Goal: Task Accomplishment & Management: Use online tool/utility

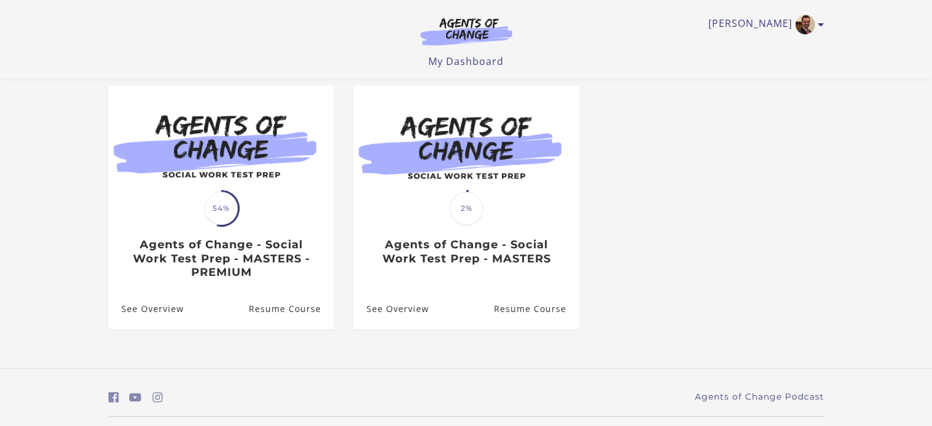
scroll to position [103, 0]
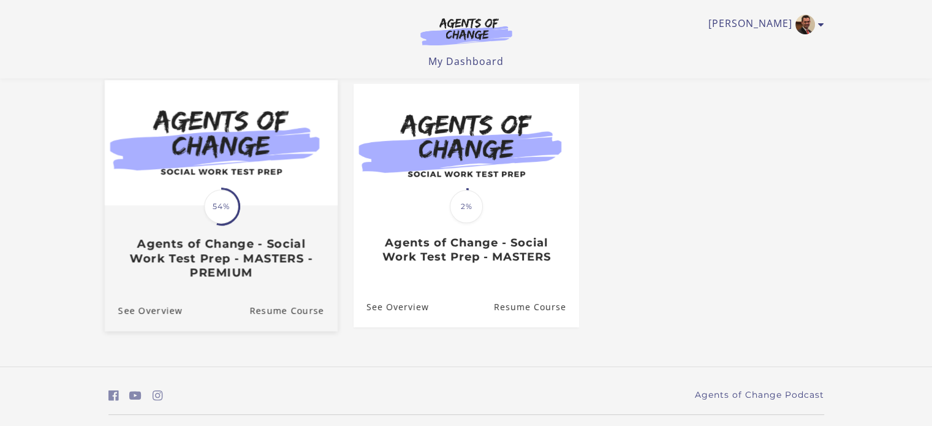
click at [203, 239] on h3 "Agents of Change - Social Work Test Prep - MASTERS - PREMIUM" at bounding box center [221, 258] width 206 height 43
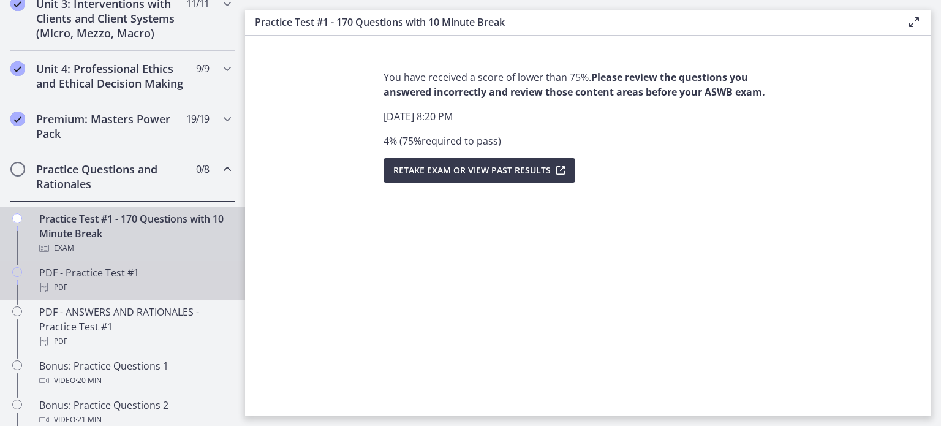
scroll to position [463, 0]
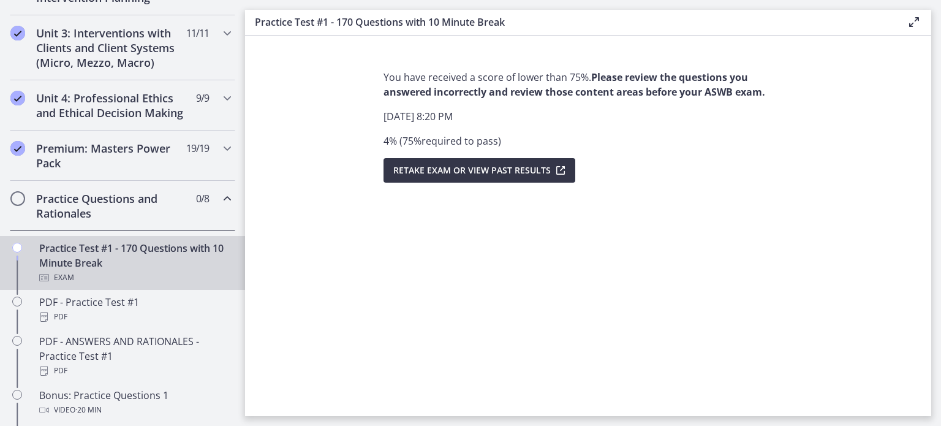
click at [528, 167] on span "Retake Exam OR View Past Results" at bounding box center [472, 170] width 158 height 15
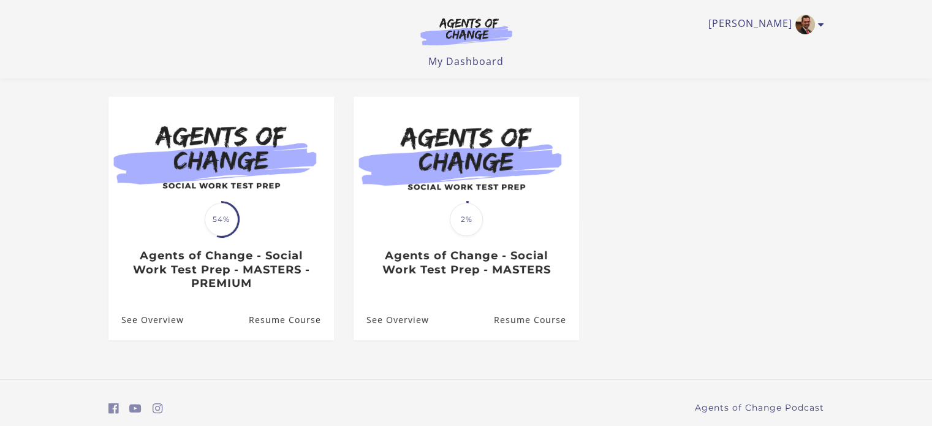
scroll to position [91, 0]
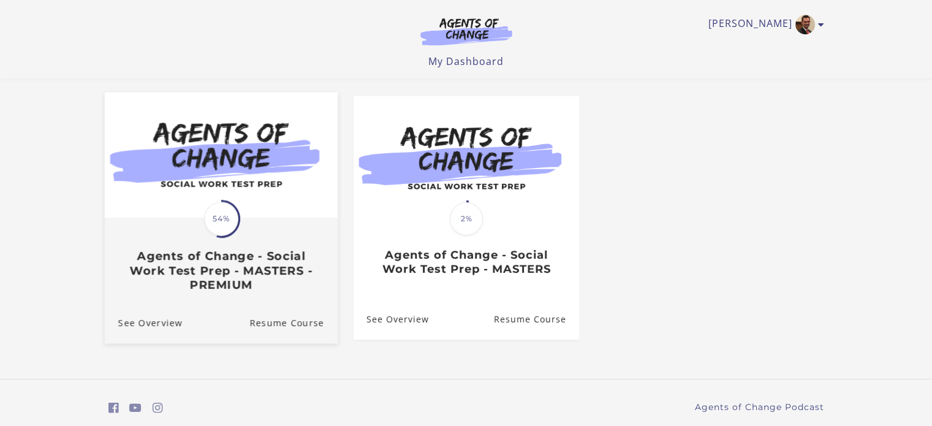
click at [187, 292] on h3 "Agents of Change - Social Work Test Prep - MASTERS - PREMIUM" at bounding box center [221, 270] width 206 height 43
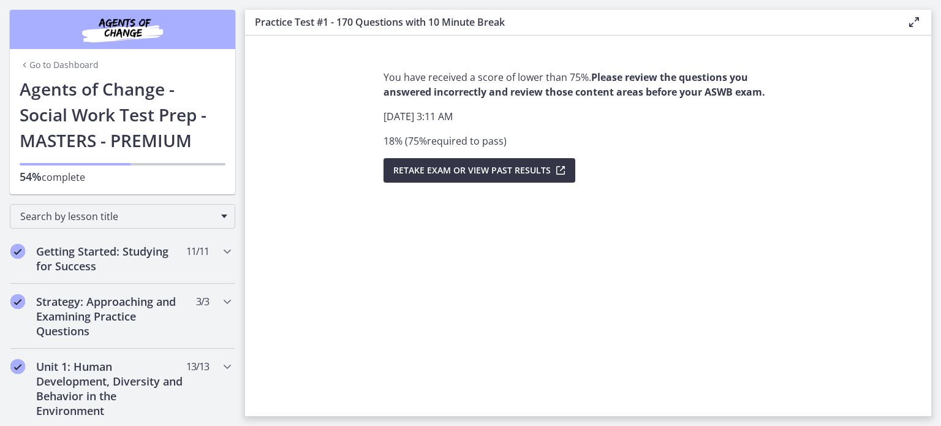
click at [505, 176] on span "Retake Exam OR View Past Results" at bounding box center [472, 170] width 158 height 15
